Goal: Task Accomplishment & Management: Use online tool/utility

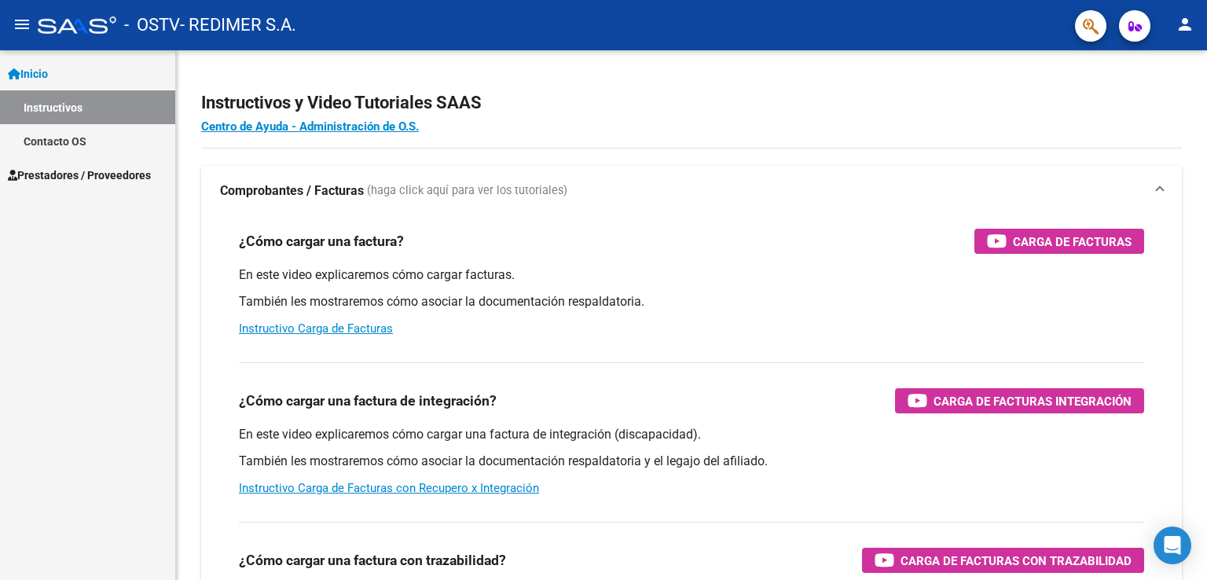
click at [62, 176] on span "Prestadores / Proveedores" at bounding box center [79, 175] width 143 height 17
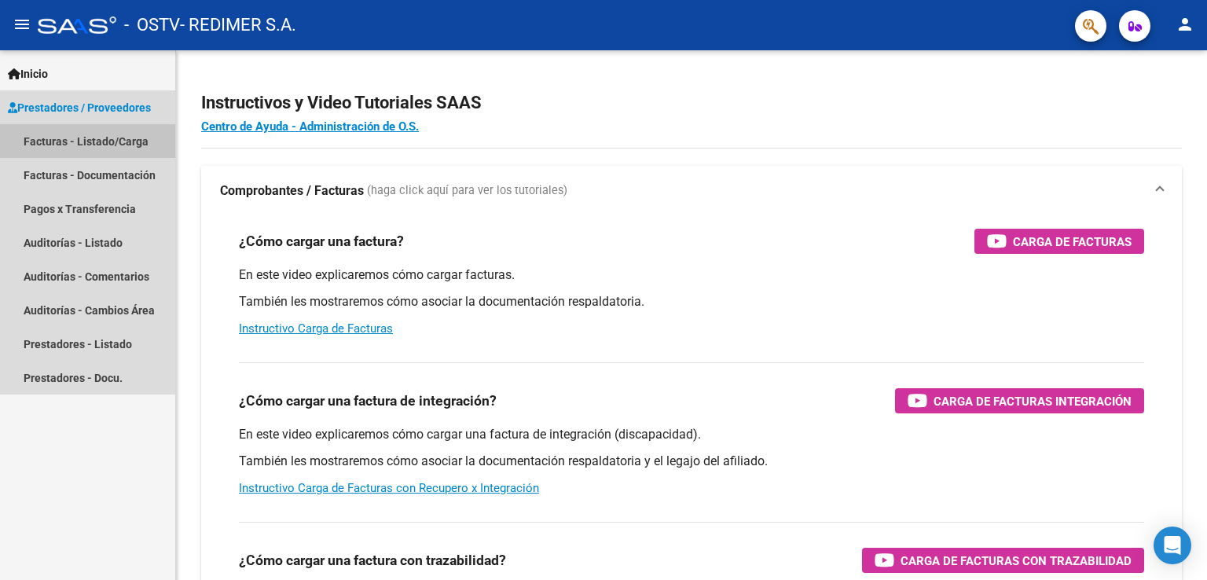
click at [66, 149] on link "Facturas - Listado/Carga" at bounding box center [87, 141] width 175 height 34
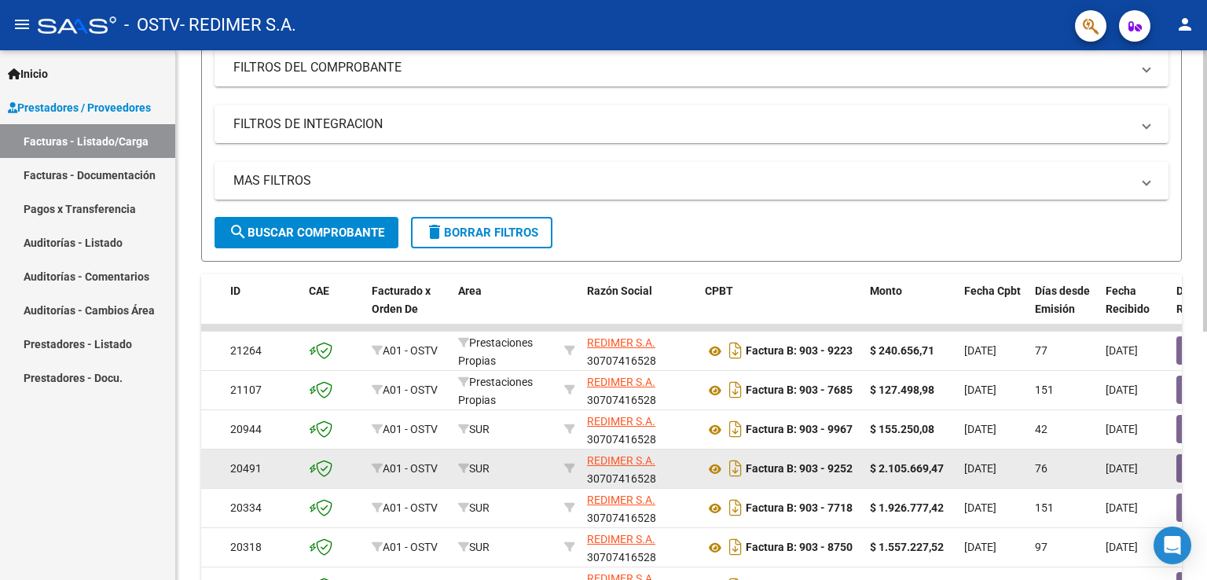
scroll to position [236, 0]
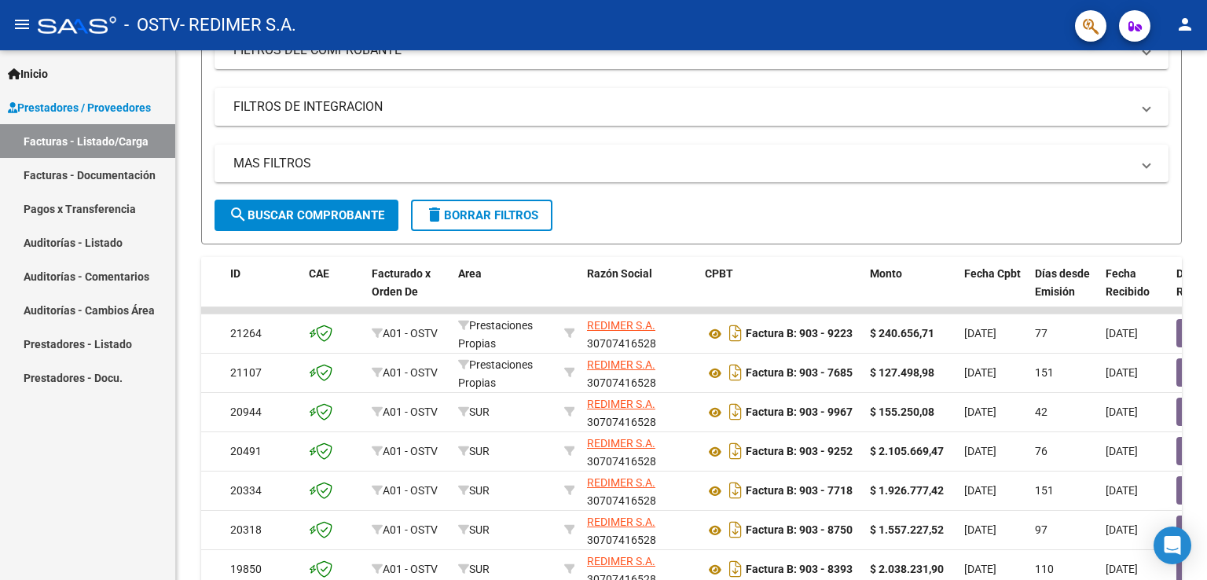
click at [1196, 25] on button "person" at bounding box center [1184, 24] width 31 height 31
click at [1144, 102] on button "exit_to_app Salir" at bounding box center [1153, 104] width 96 height 38
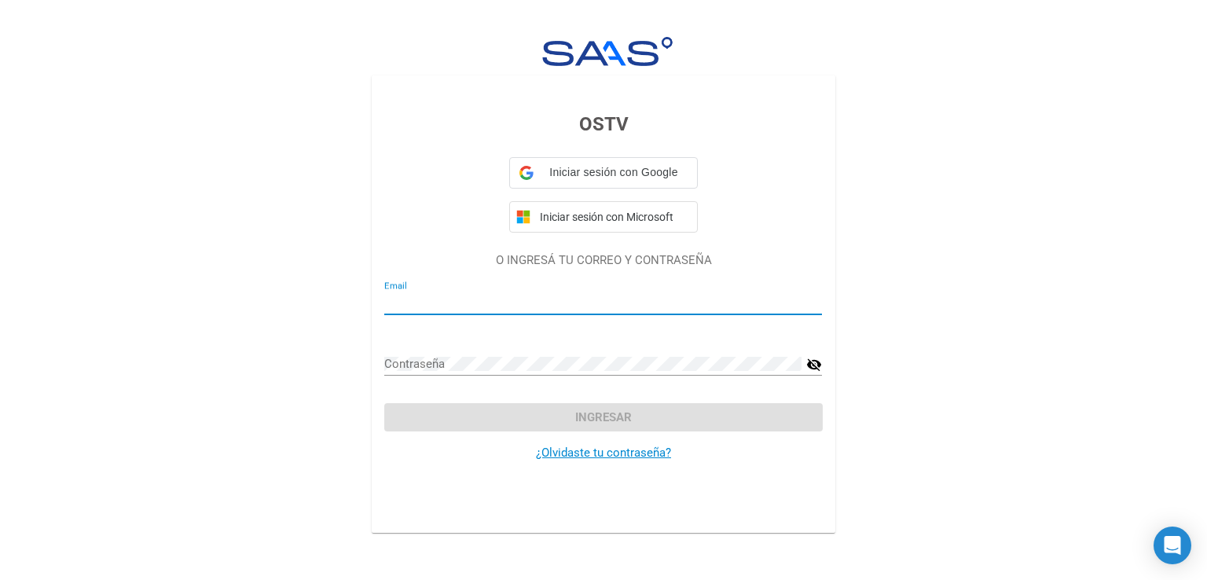
type input "[EMAIL_ADDRESS][DOMAIN_NAME]"
